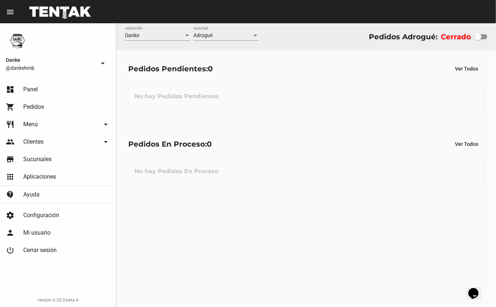
click at [480, 34] on div at bounding box center [477, 36] width 7 height 7
click at [478, 39] on input "checkbox" at bounding box center [477, 39] width 0 height 0
checkbox input "true"
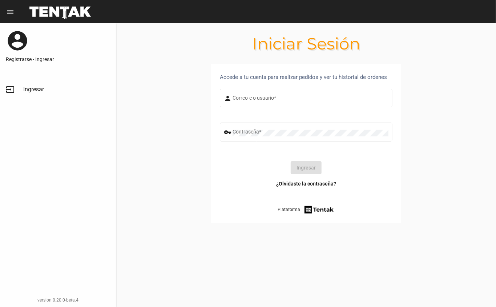
type input "DANKEHMB"
click at [307, 169] on button "Ingresar" at bounding box center [306, 167] width 31 height 13
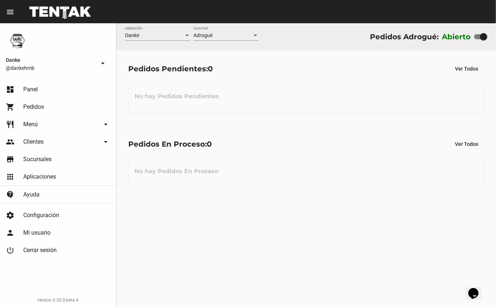
click at [420, 211] on div "Danke Aplicación Adrogué Sucursal Pedidos Adrogué: Abierto Pedidos Pendientes: …" at bounding box center [306, 164] width 380 height 283
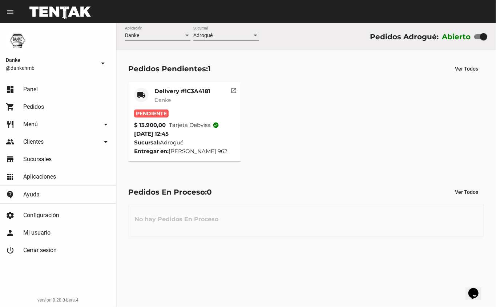
click at [193, 95] on div "Delivery #1C3A4181 Danke" at bounding box center [182, 99] width 56 height 22
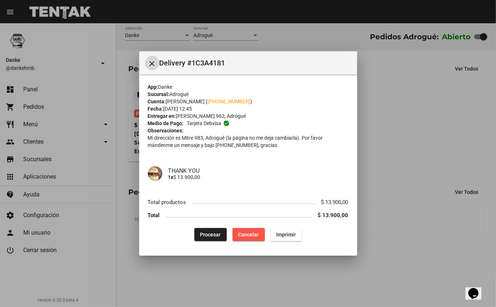
click at [253, 232] on span "Cancelar" at bounding box center [248, 234] width 21 height 6
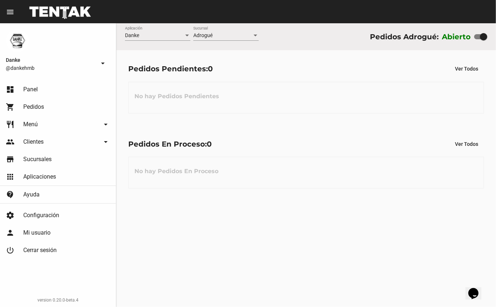
click at [269, 98] on div "No hay Pedidos Pendientes" at bounding box center [306, 98] width 356 height 32
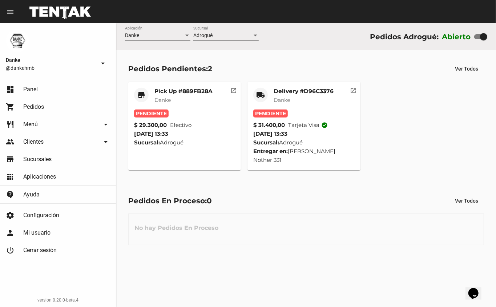
click at [310, 91] on mat-card-title "Delivery #D96C3376" at bounding box center [304, 91] width 60 height 7
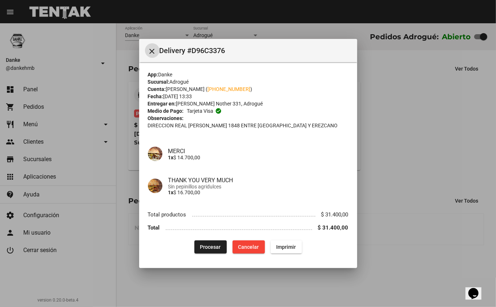
click at [202, 246] on span "Procesar" at bounding box center [210, 247] width 21 height 6
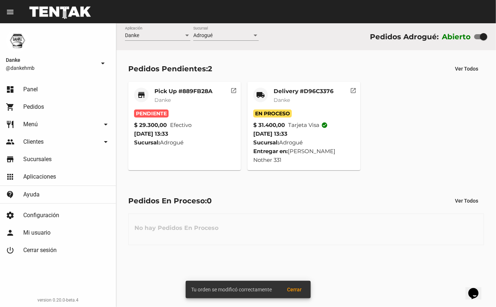
click at [198, 92] on mat-card-title "Pick Up #889FB28A" at bounding box center [183, 91] width 58 height 7
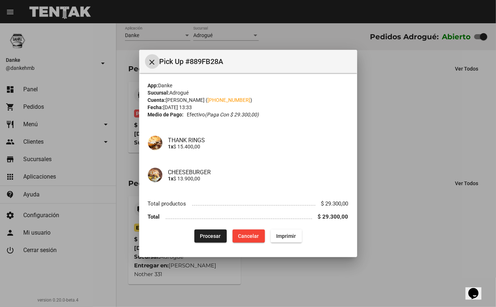
click at [206, 239] on span "Procesar" at bounding box center [210, 236] width 21 height 6
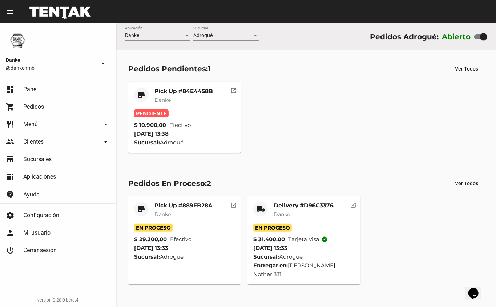
click at [213, 88] on mat-card-title "Pick Up #84E4458B" at bounding box center [183, 91] width 59 height 7
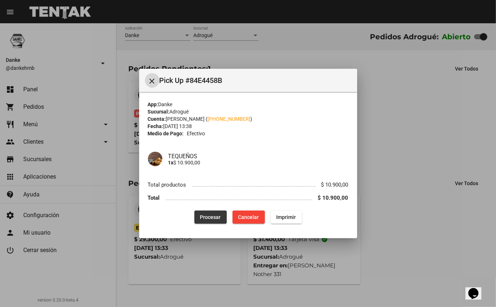
click at [209, 219] on span "Procesar" at bounding box center [210, 217] width 21 height 6
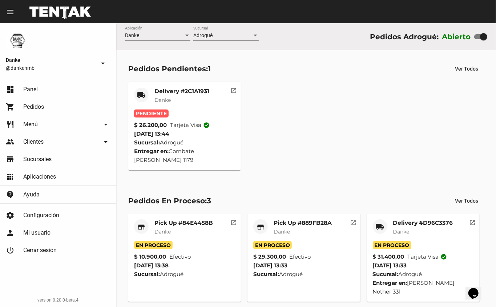
click at [181, 89] on mat-card-title "Delivery #2C1A1931" at bounding box center [181, 91] width 55 height 7
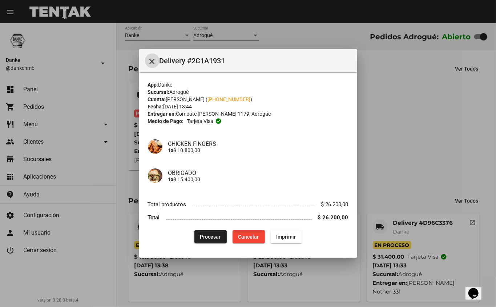
click at [210, 236] on span "Procesar" at bounding box center [210, 237] width 21 height 6
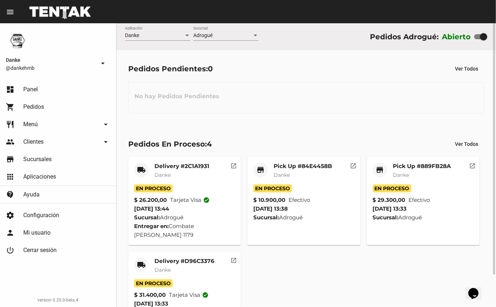
click at [279, 164] on mat-card-title "Pick Up #84E4458B" at bounding box center [303, 165] width 59 height 7
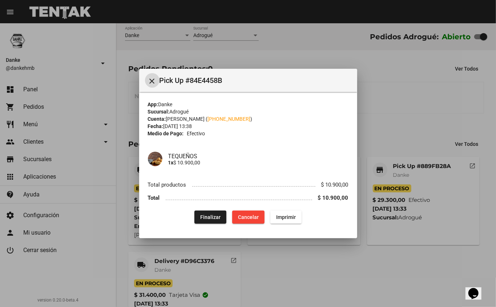
click at [210, 217] on span "Finalizar" at bounding box center [210, 217] width 20 height 6
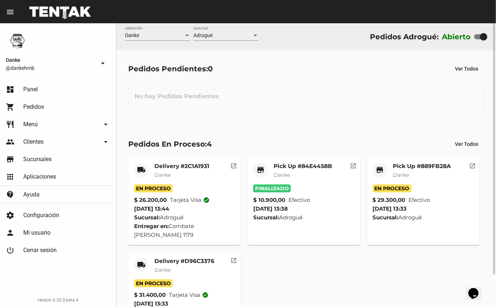
drag, startPoint x: 198, startPoint y: 258, endPoint x: 274, endPoint y: 275, distance: 77.2
click at [274, 275] on div "local_shipping Delivery #2C1A1931 Danke En Proceso $ 26.200,00 Tarjeta visa che…" at bounding box center [306, 247] width 362 height 189
click at [187, 262] on mat-card-title "Delivery #D96C3376" at bounding box center [184, 260] width 60 height 7
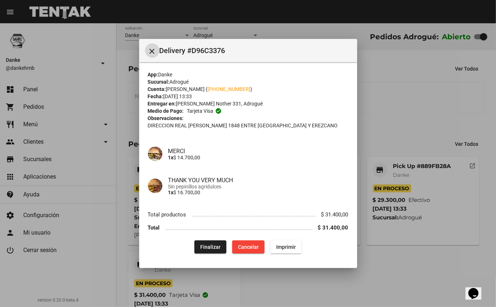
click at [212, 247] on span "Finalizar" at bounding box center [210, 247] width 20 height 6
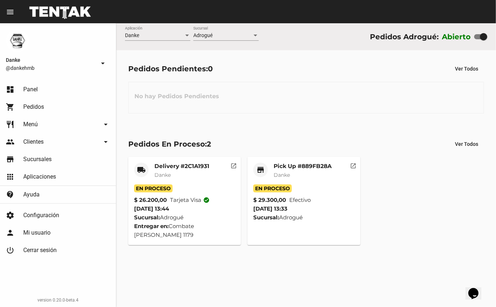
click at [284, 165] on mat-card-title "Pick Up #889FB28A" at bounding box center [303, 165] width 58 height 7
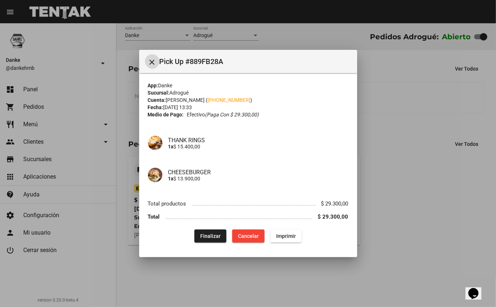
click at [254, 274] on div at bounding box center [248, 153] width 496 height 307
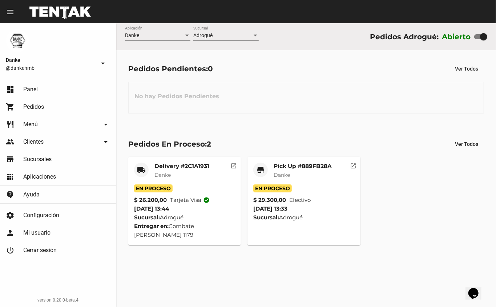
click at [169, 169] on mat-card-title "Delivery #2C1A1931" at bounding box center [181, 165] width 55 height 7
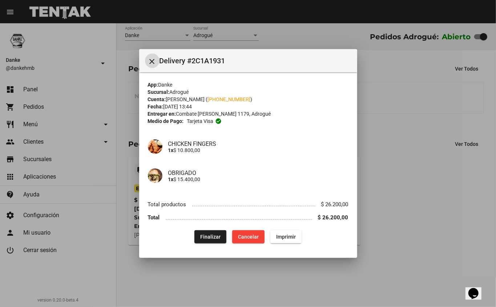
click at [394, 242] on div at bounding box center [248, 153] width 496 height 307
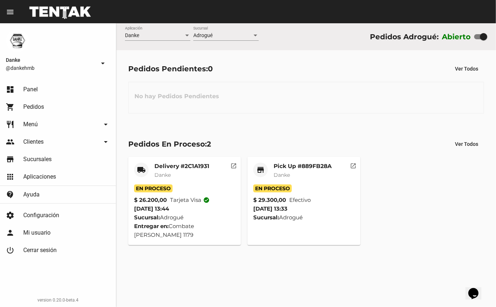
click at [318, 173] on mat-card-subtitle "Danke" at bounding box center [303, 174] width 58 height 7
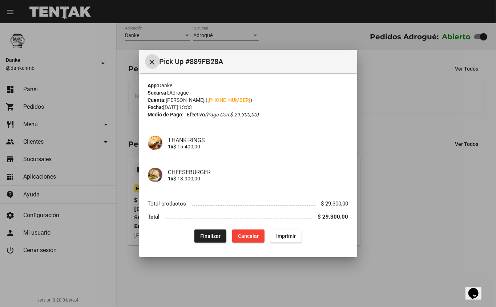
click at [377, 137] on div at bounding box center [248, 153] width 496 height 307
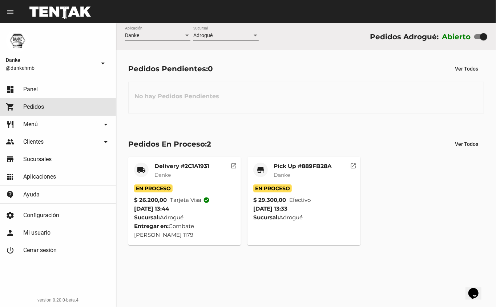
click at [67, 105] on link "shopping_cart Pedidos" at bounding box center [58, 106] width 116 height 17
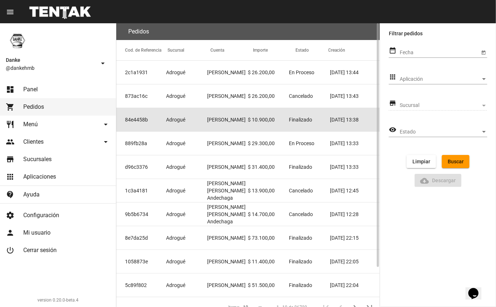
click at [291, 118] on span "Finalizado" at bounding box center [300, 119] width 23 height 7
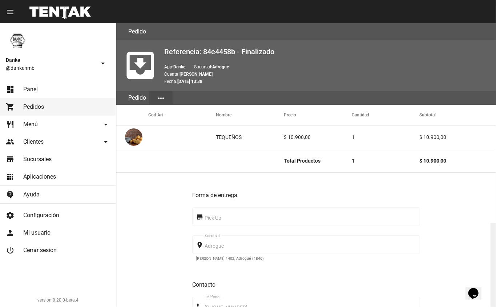
scroll to position [199, 0]
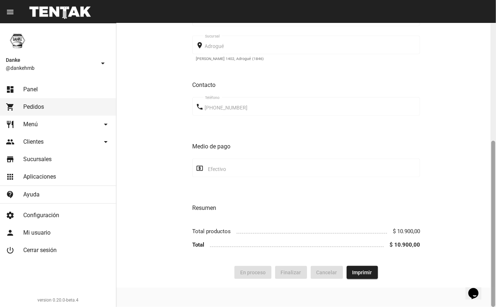
drag, startPoint x: 496, startPoint y: 129, endPoint x: 496, endPoint y: 144, distance: 15.6
click at [496, 144] on div at bounding box center [493, 164] width 5 height 283
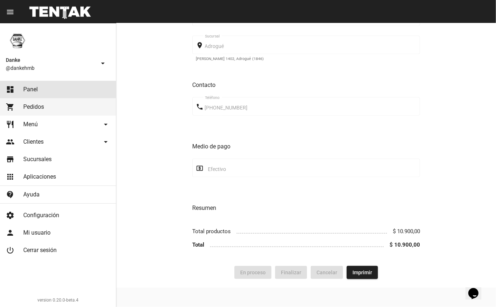
click at [72, 81] on link "dashboard Panel" at bounding box center [58, 89] width 116 height 17
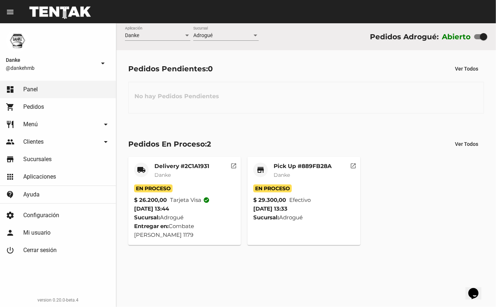
click at [299, 178] on mat-card-subtitle "Danke" at bounding box center [303, 174] width 58 height 7
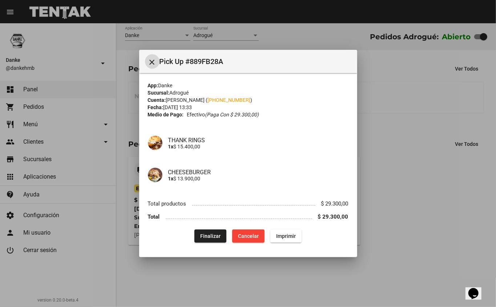
click at [320, 287] on div at bounding box center [248, 153] width 496 height 307
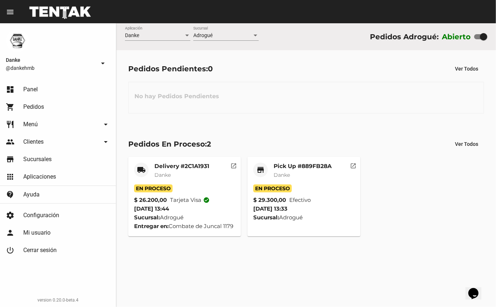
click at [310, 173] on mat-card-subtitle "Danke" at bounding box center [303, 174] width 58 height 7
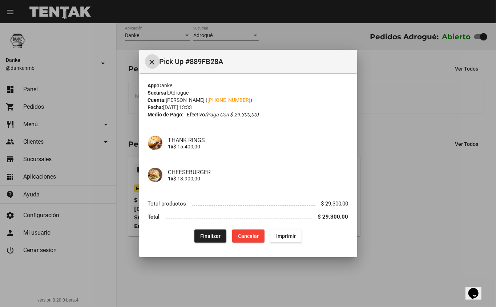
click at [207, 234] on span "Finalizar" at bounding box center [210, 236] width 20 height 6
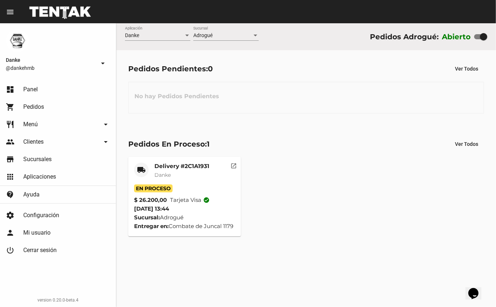
click at [168, 169] on mat-card-title "Delivery #2C1A1931" at bounding box center [181, 165] width 55 height 7
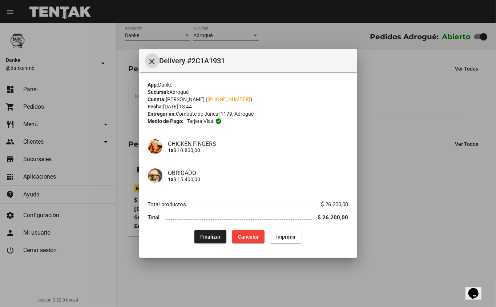
click at [208, 236] on span "Finalizar" at bounding box center [210, 237] width 20 height 6
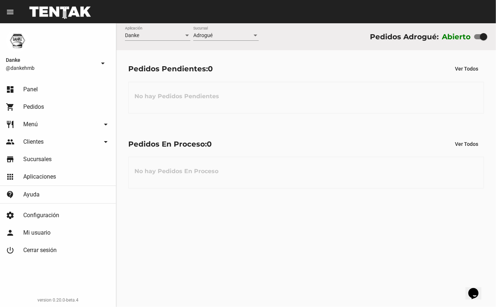
click at [361, 138] on div "Pedidos En Proceso: 0 Ver Todos" at bounding box center [306, 143] width 356 height 13
click at [252, 85] on div "No hay Pedidos Pendientes" at bounding box center [306, 98] width 356 height 32
